Goal: Task Accomplishment & Management: Manage account settings

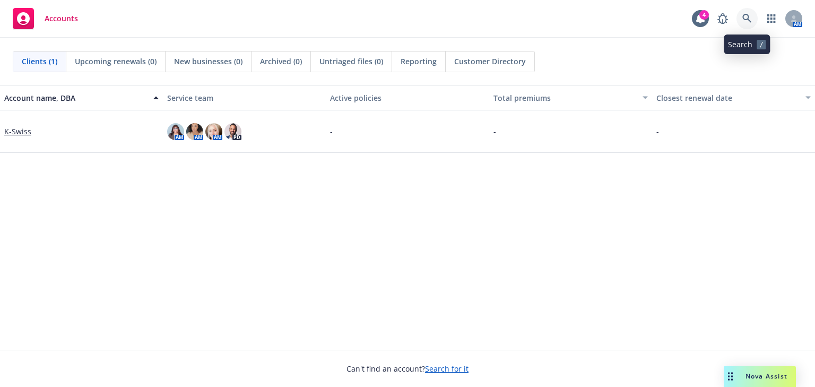
click at [745, 15] on icon at bounding box center [747, 19] width 10 height 10
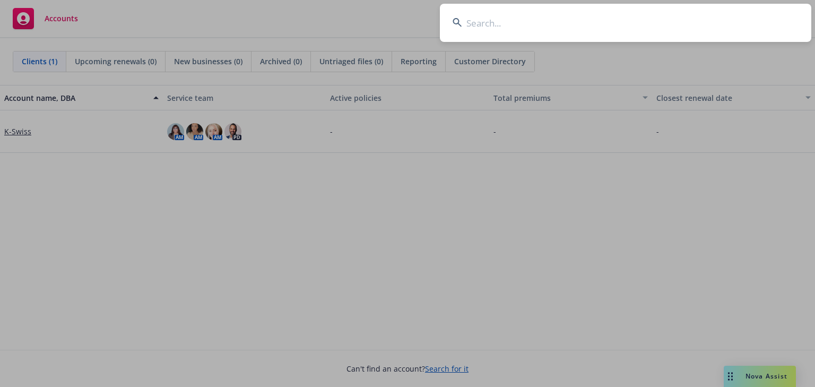
click at [584, 21] on input at bounding box center [625, 23] width 371 height 38
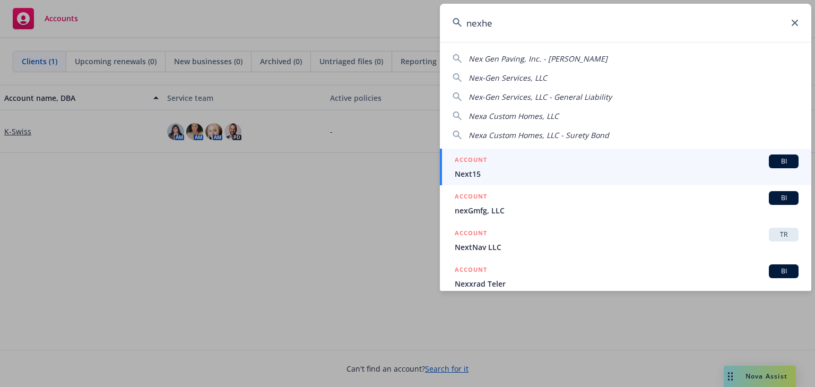
type input "nexhea"
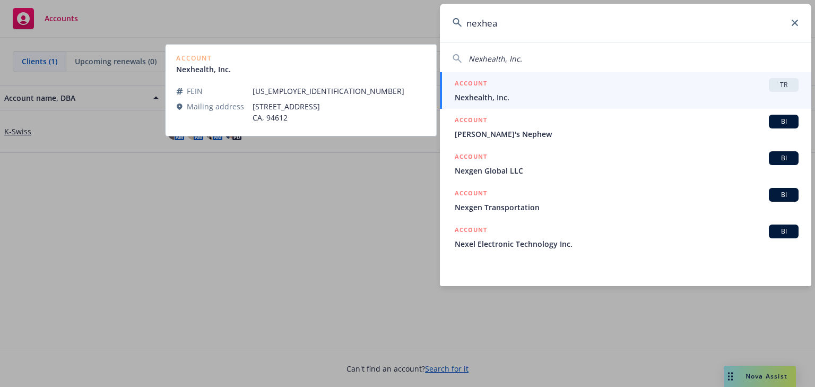
click at [658, 93] on span "Nexhealth, Inc." at bounding box center [627, 97] width 344 height 11
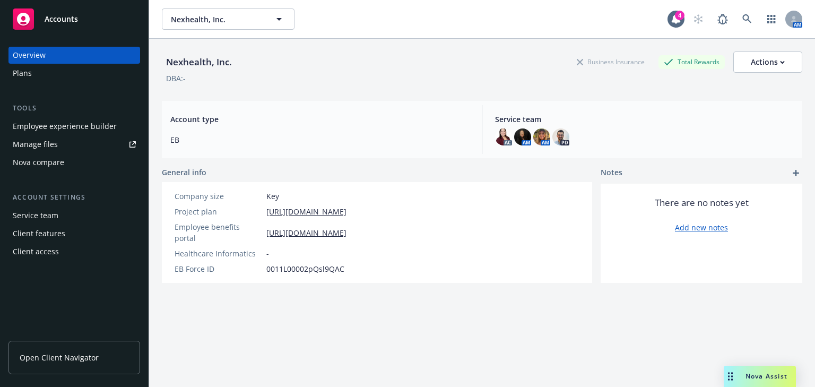
click at [49, 138] on div "Manage files" at bounding box center [35, 144] width 45 height 17
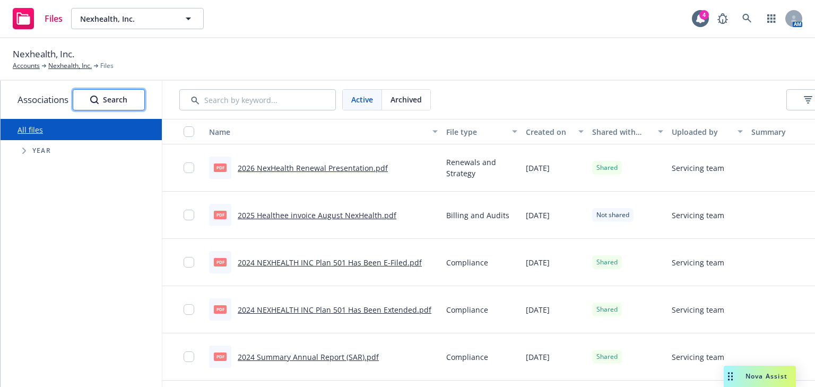
click at [121, 102] on div "Search" at bounding box center [108, 100] width 37 height 20
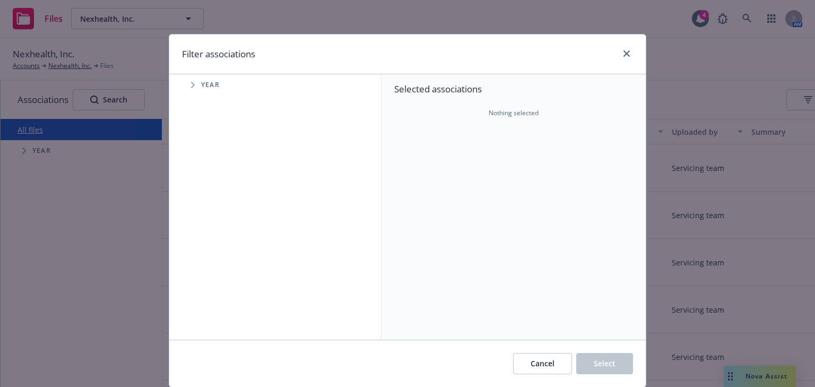
click at [202, 83] on span "Year" at bounding box center [210, 85] width 19 height 6
click at [191, 83] on icon "Tree Example" at bounding box center [193, 85] width 4 height 6
click at [620, 54] on link "close" at bounding box center [626, 53] width 13 height 13
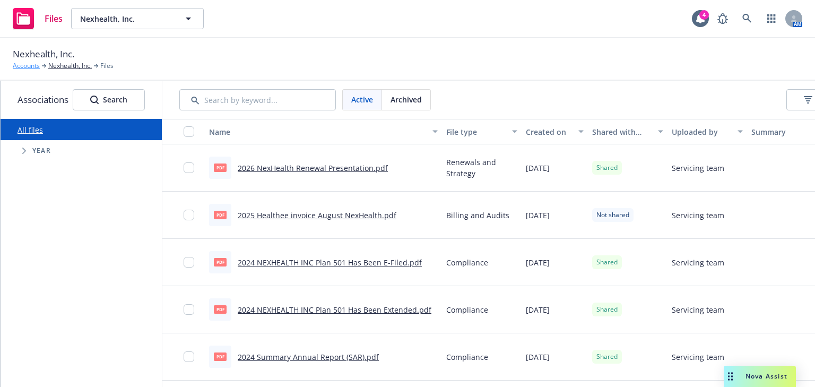
click at [32, 65] on link "Accounts" at bounding box center [26, 66] width 27 height 10
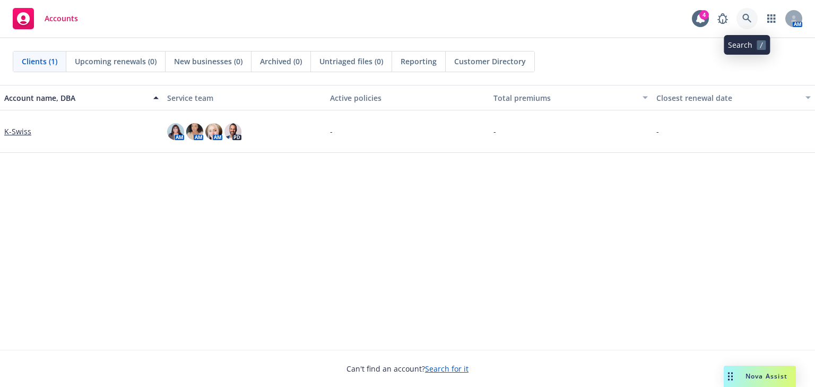
click at [744, 18] on icon at bounding box center [747, 19] width 10 height 10
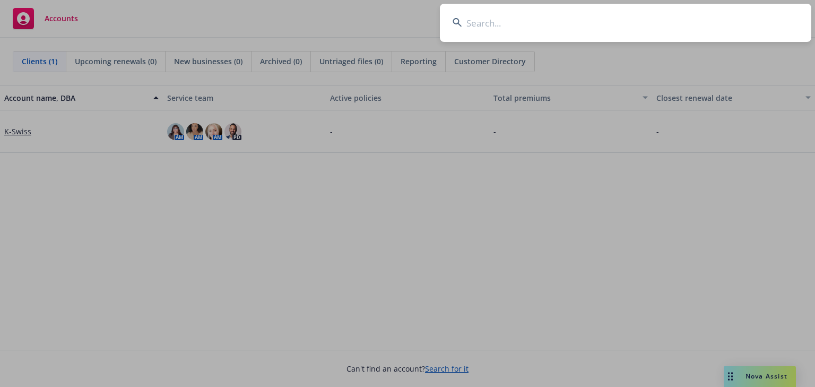
click at [497, 24] on input at bounding box center [625, 23] width 371 height 38
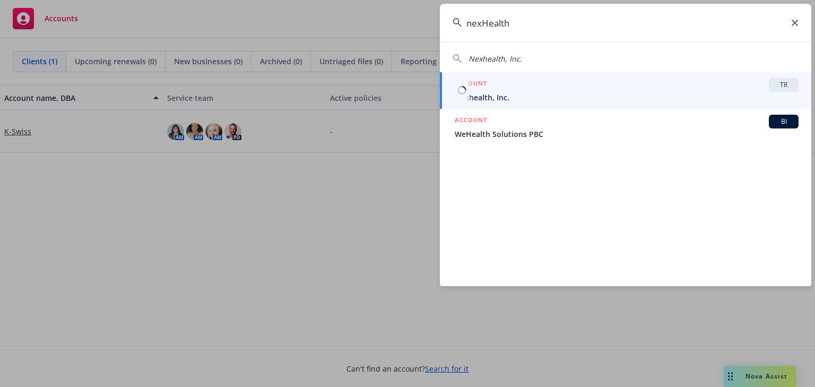
type input "nexHealth"
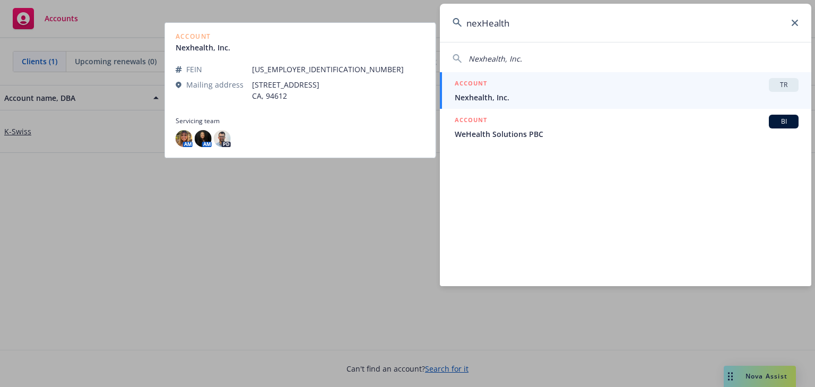
click at [538, 94] on span "Nexhealth, Inc." at bounding box center [627, 97] width 344 height 11
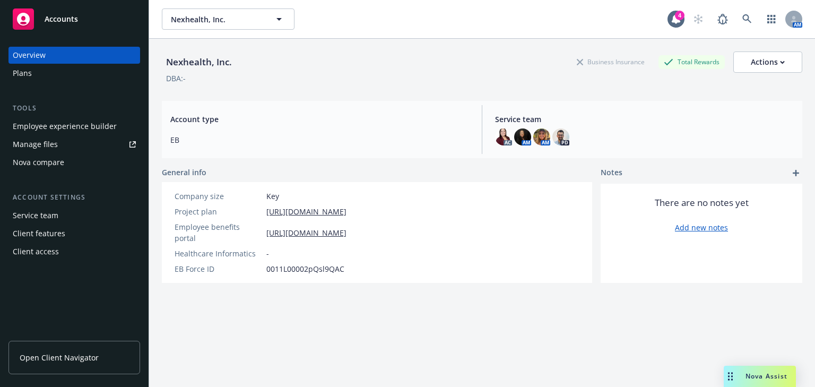
click at [45, 73] on div "Plans" at bounding box center [74, 73] width 123 height 17
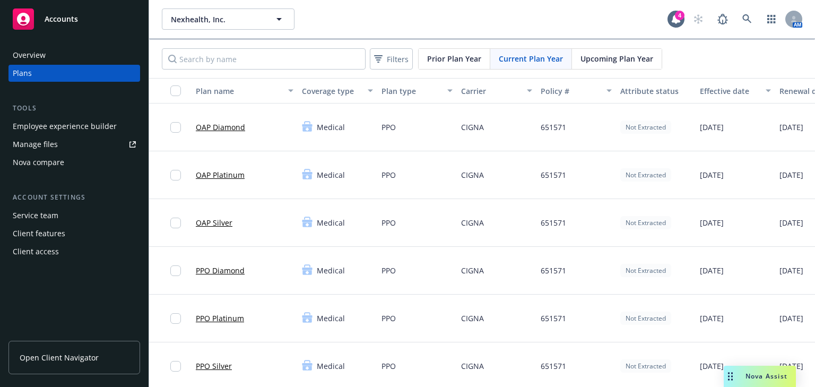
click at [40, 142] on div "Manage files" at bounding box center [35, 144] width 45 height 17
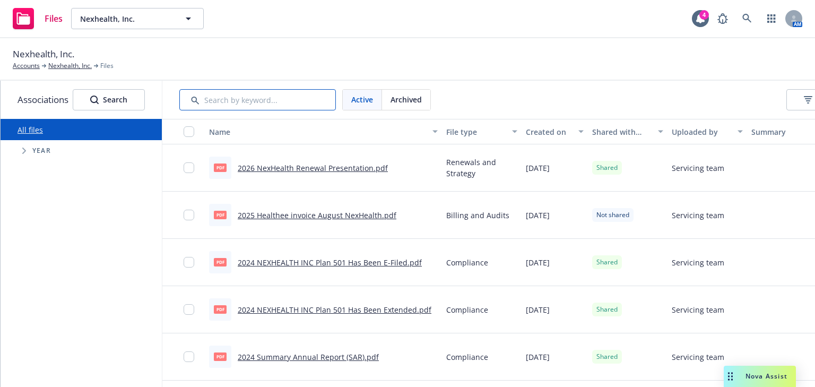
click at [292, 106] on input "Search by keyword..." at bounding box center [257, 99] width 156 height 21
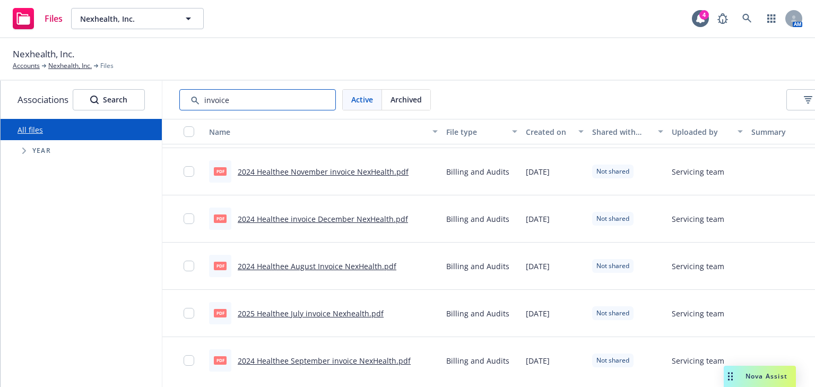
scroll to position [280, 0]
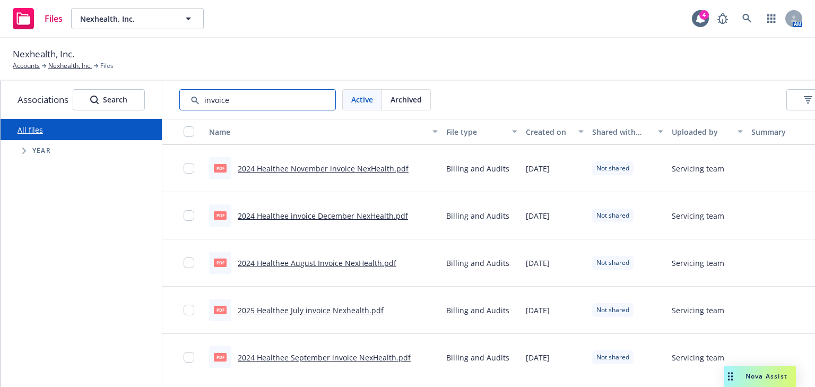
type input "invoice"
click at [338, 213] on link "2024 Healthee invoice December NexHealth.pdf" at bounding box center [323, 216] width 170 height 10
click at [318, 314] on link "2025 Healthee July invoice Nexhealth.pdf" at bounding box center [311, 310] width 146 height 10
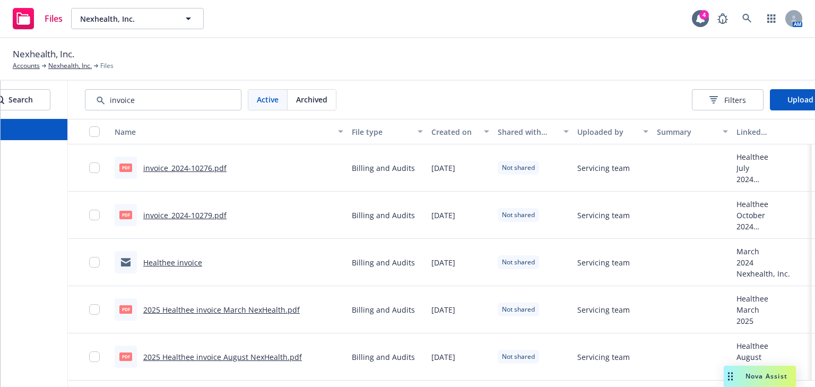
scroll to position [0, 103]
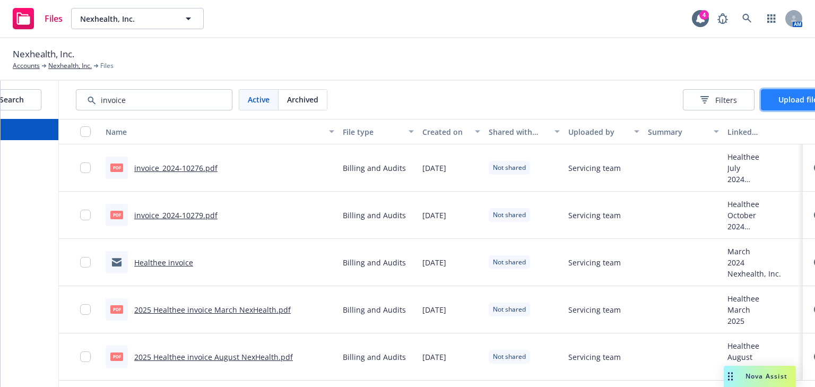
click at [794, 95] on span "Upload files" at bounding box center [799, 99] width 43 height 10
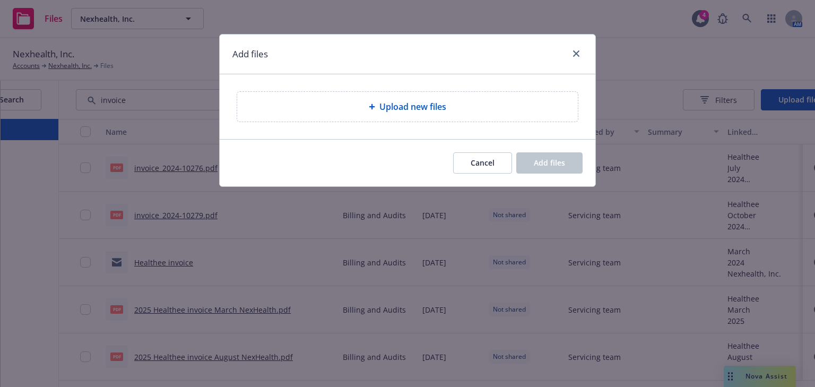
click at [429, 102] on span "Upload new files" at bounding box center [412, 106] width 67 height 13
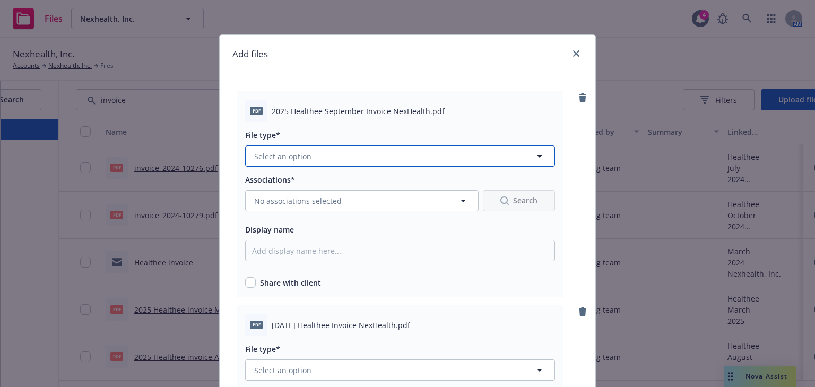
click at [540, 158] on icon "button" at bounding box center [539, 156] width 13 height 13
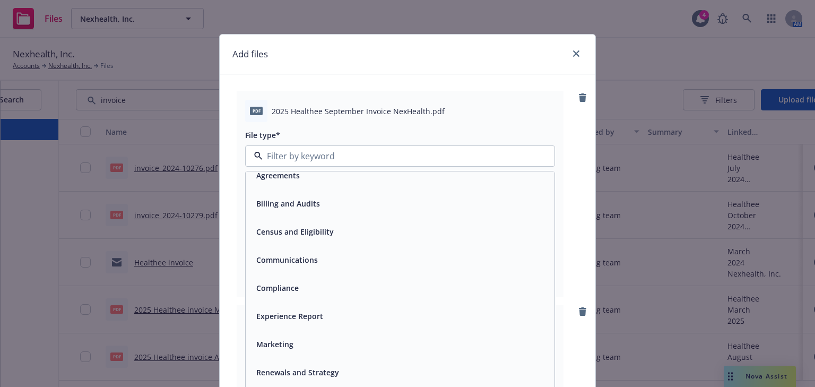
scroll to position [15, 0]
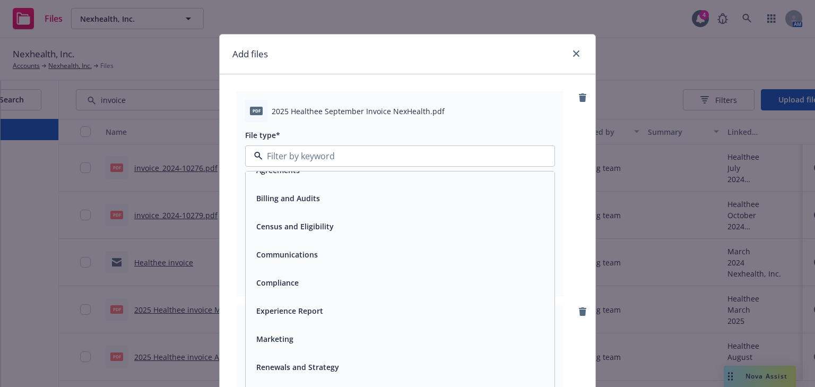
click at [434, 198] on div "Billing and Audits" at bounding box center [400, 197] width 296 height 15
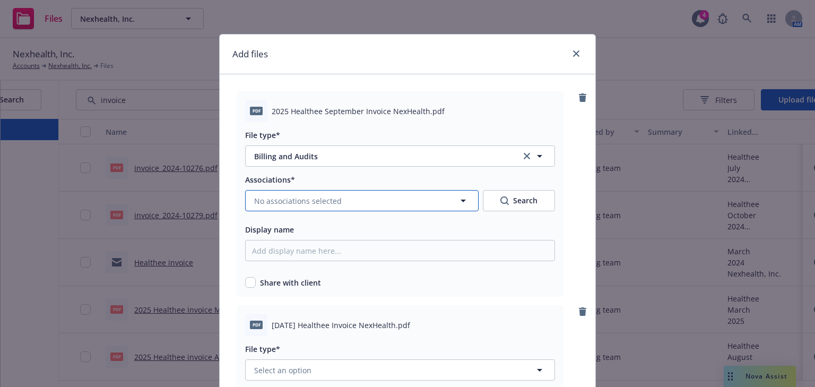
click at [461, 204] on icon "button" at bounding box center [463, 200] width 13 height 13
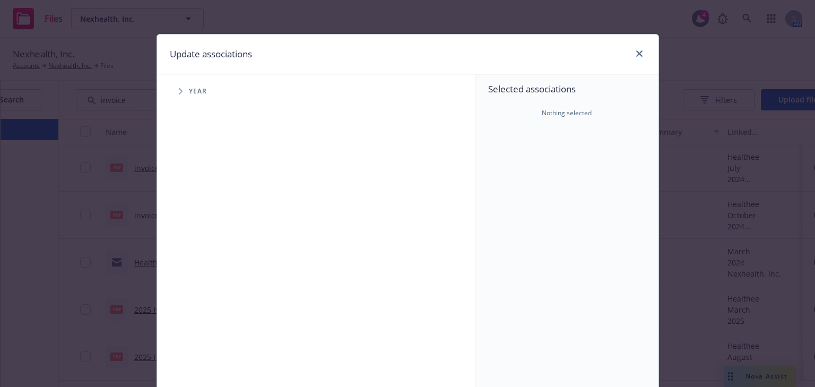
click at [196, 93] on span "Year" at bounding box center [198, 91] width 19 height 6
click at [179, 88] on icon "Tree Example" at bounding box center [181, 91] width 4 height 6
click at [204, 237] on input "Tree Example" at bounding box center [207, 236] width 11 height 11
checkbox input "true"
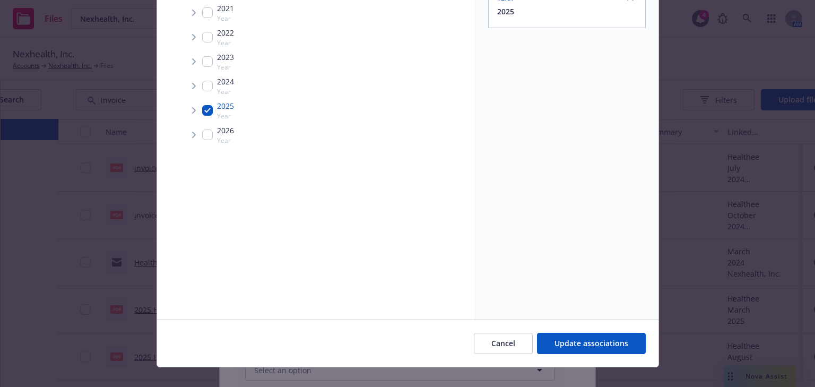
scroll to position [127, 0]
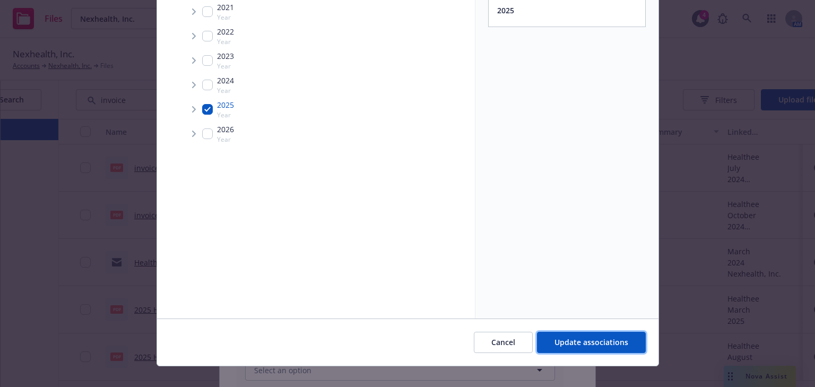
click at [587, 340] on span "Update associations" at bounding box center [591, 342] width 74 height 10
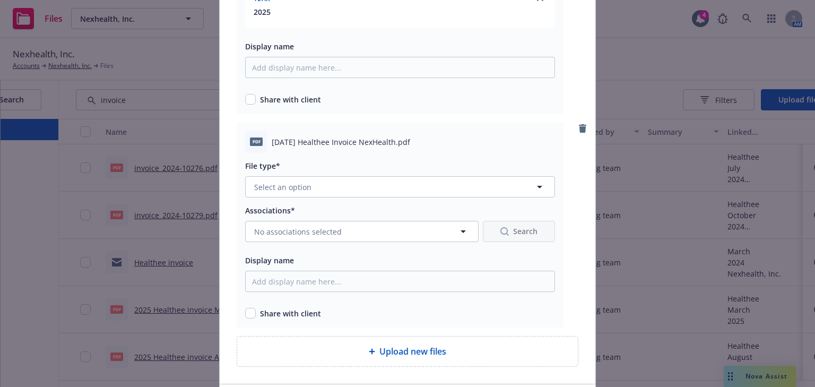
scroll to position [255, 0]
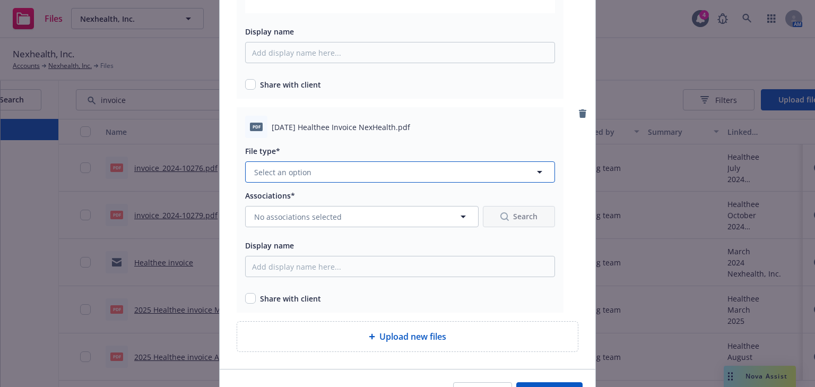
click at [333, 176] on button "Select an option" at bounding box center [400, 171] width 310 height 21
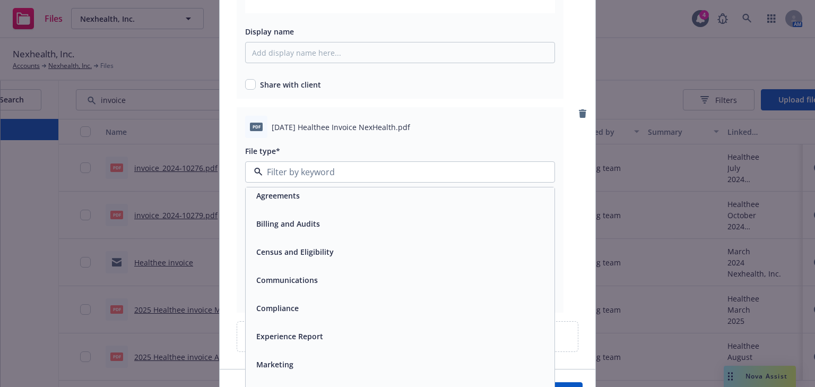
scroll to position [16, 0]
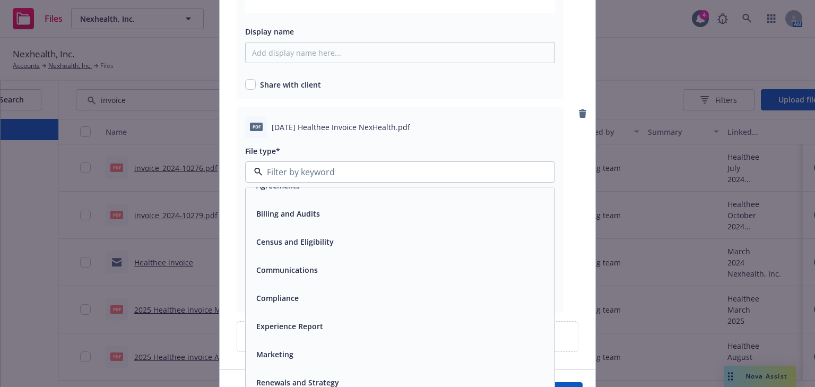
click at [323, 218] on div "Billing and Audits" at bounding box center [400, 213] width 296 height 15
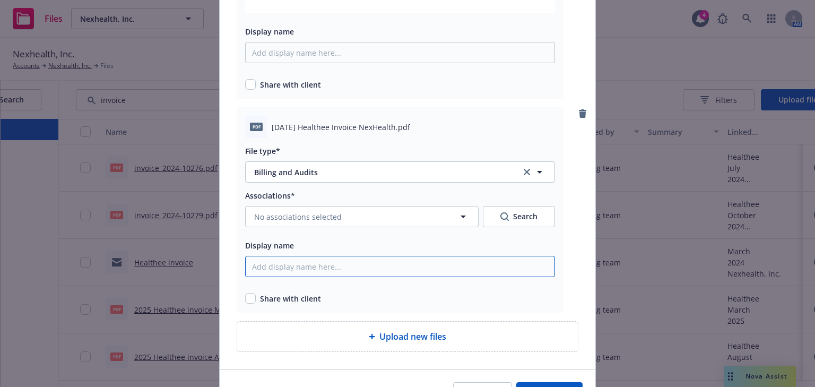
click at [324, 265] on input "Display name" at bounding box center [400, 266] width 310 height 21
click at [250, 282] on div "Associations* No associations selected Search Display name Share with client" at bounding box center [400, 246] width 310 height 115
click at [421, 216] on button "No associations selected" at bounding box center [361, 216] width 233 height 21
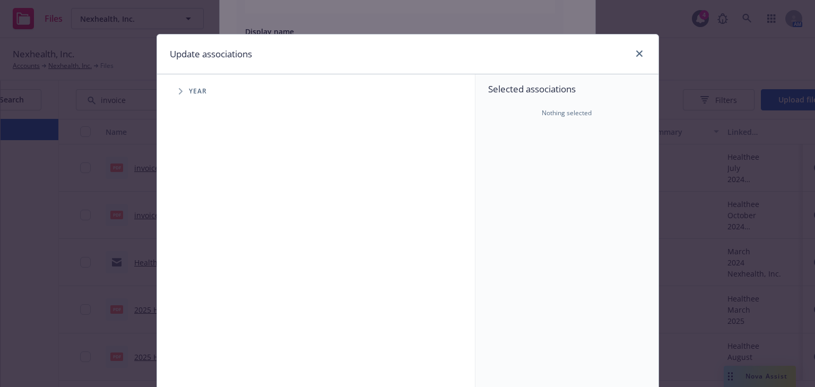
click at [179, 88] on icon "Tree Example" at bounding box center [181, 91] width 4 height 6
click at [204, 241] on input "Tree Example" at bounding box center [207, 236] width 11 height 11
checkbox input "true"
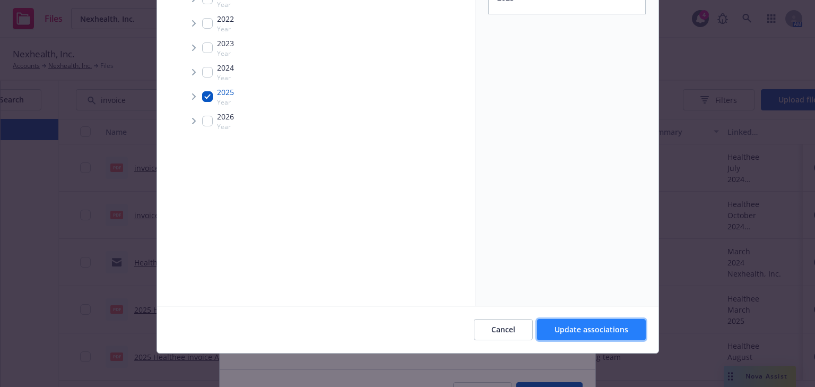
click at [583, 326] on span "Update associations" at bounding box center [591, 329] width 74 height 10
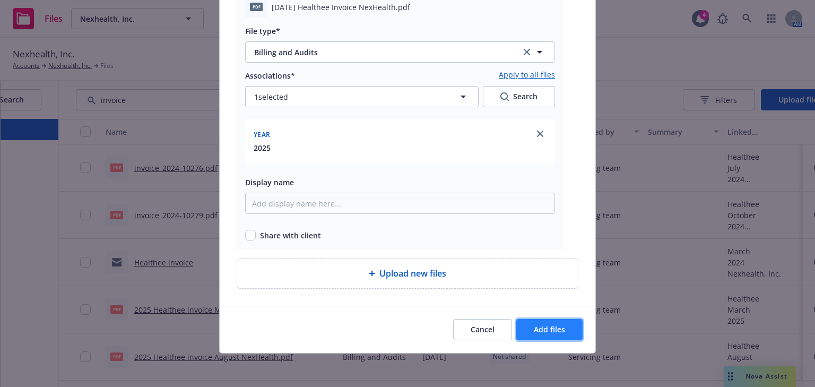
click at [543, 327] on span "Add files" at bounding box center [549, 329] width 31 height 10
